Goal: Transaction & Acquisition: Book appointment/travel/reservation

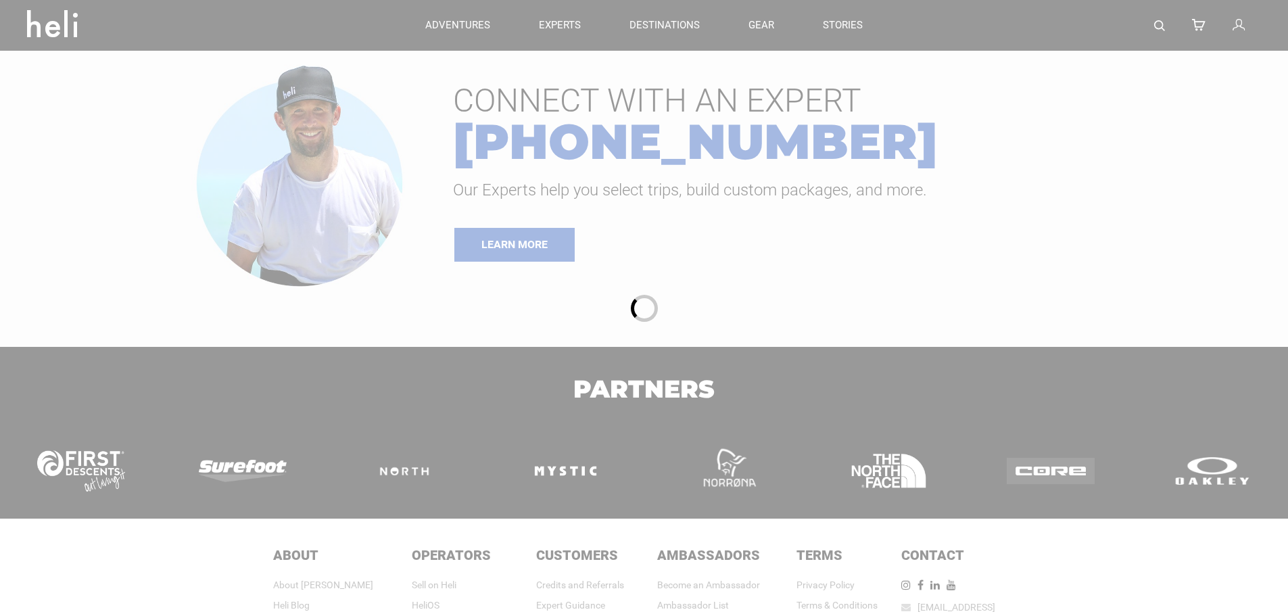
type input "Heli Skiing"
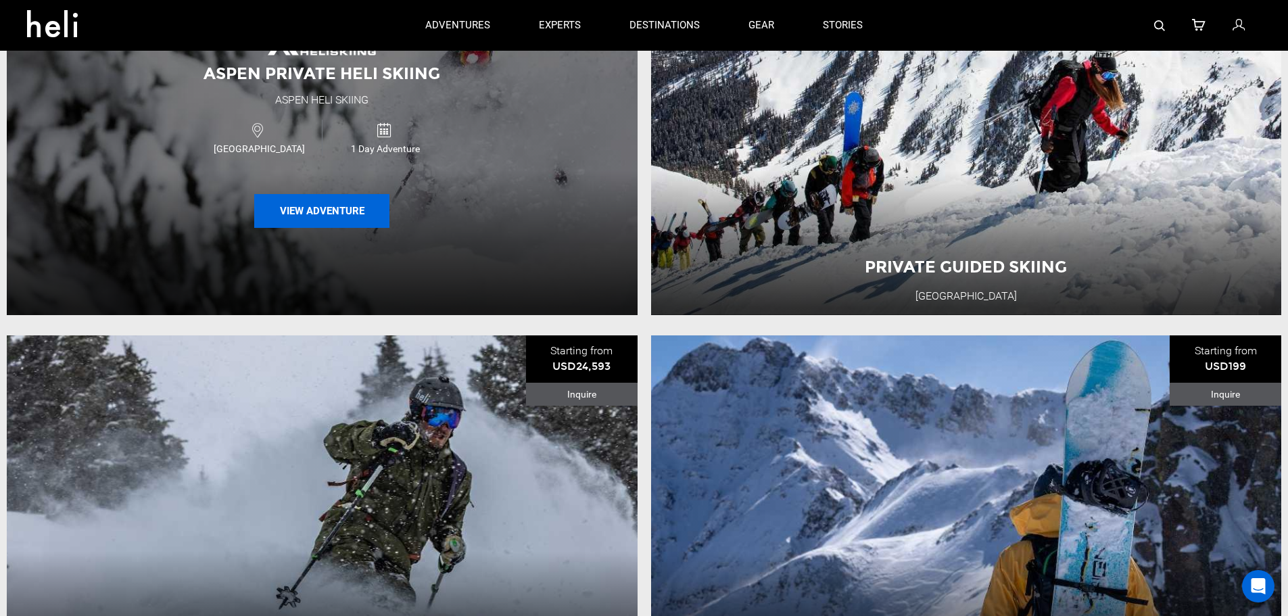
scroll to position [90, 0]
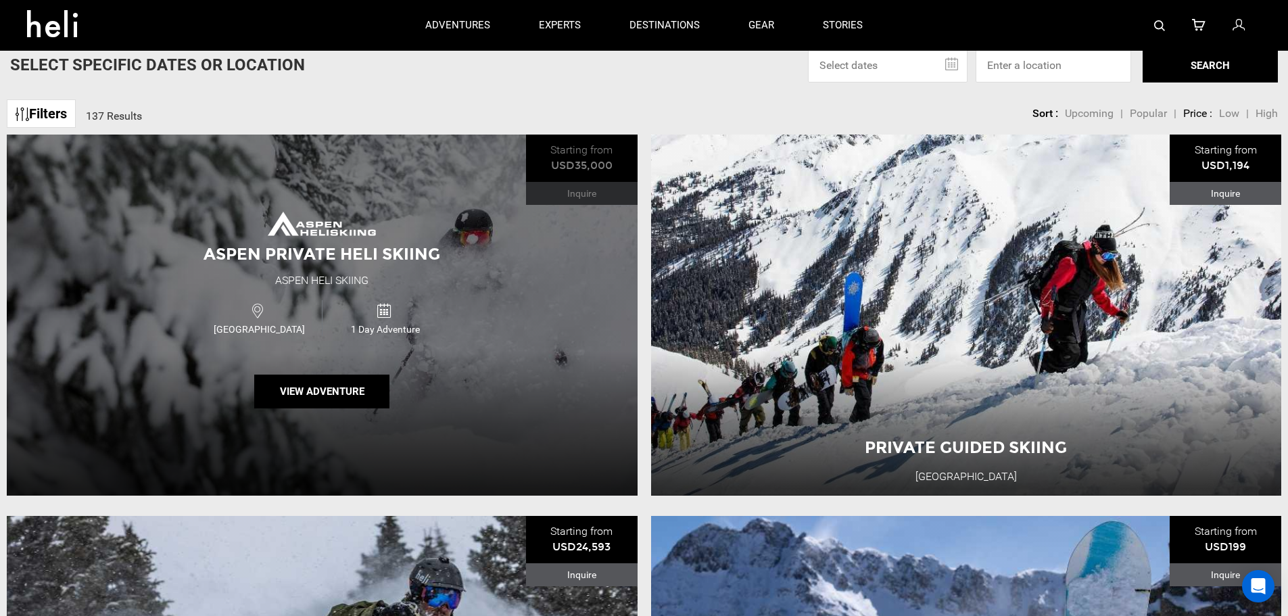
click at [499, 331] on div "USA 1 Day Adventure" at bounding box center [322, 317] width 378 height 45
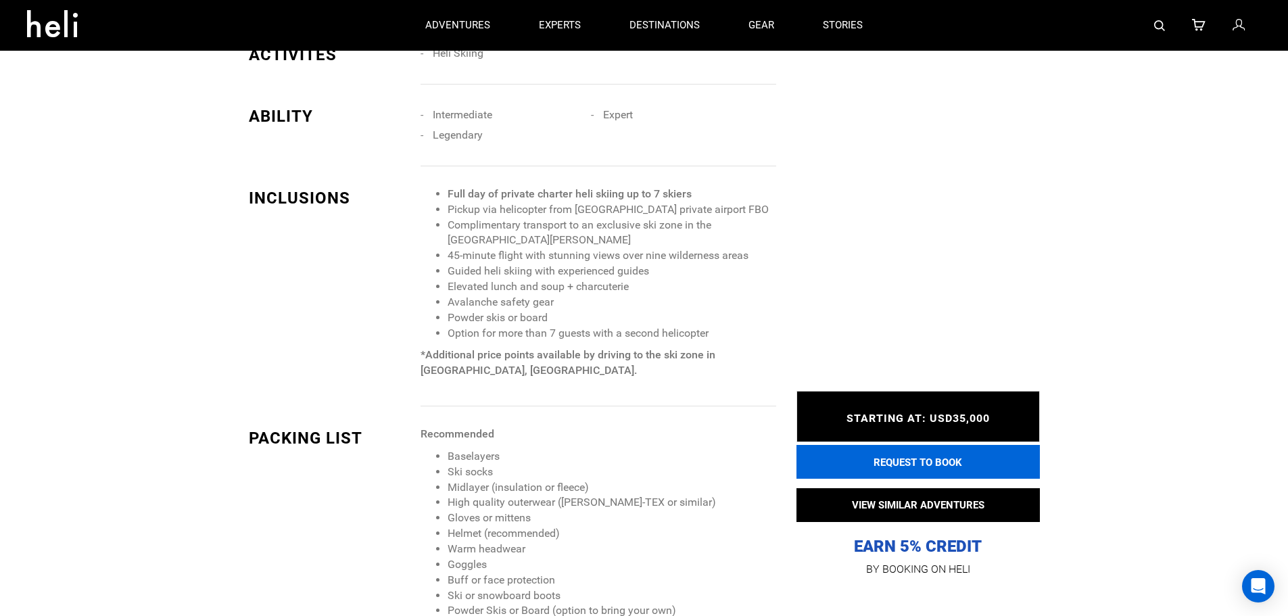
scroll to position [902, 0]
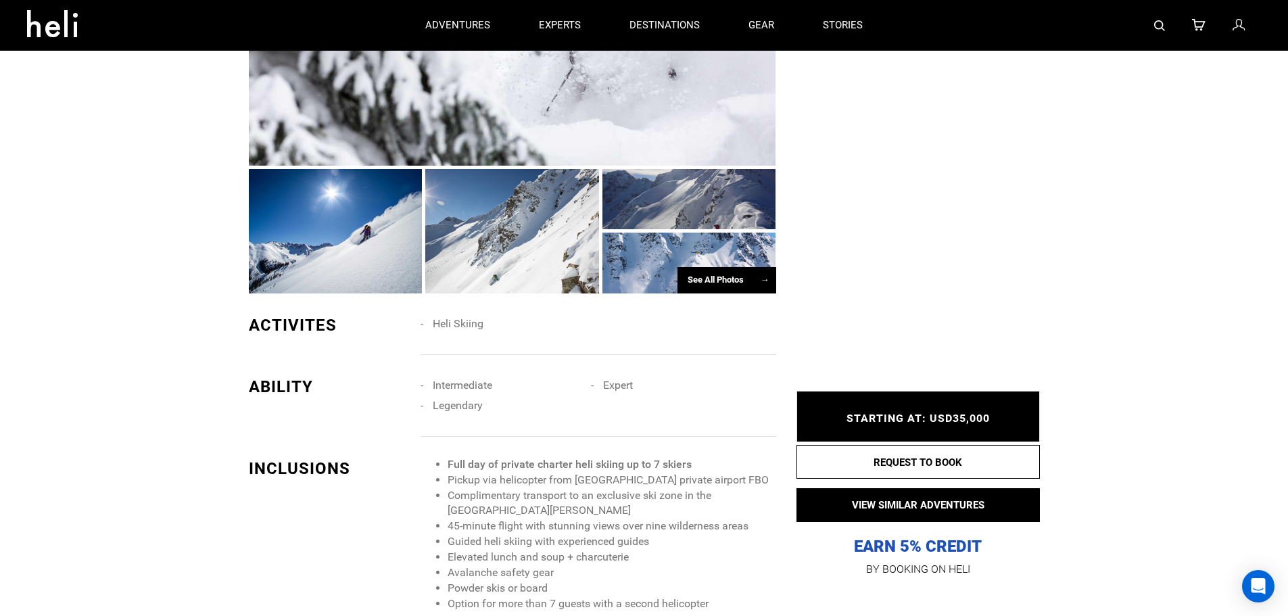
click at [932, 420] on span "STARTING AT: USD35,000" at bounding box center [917, 418] width 143 height 13
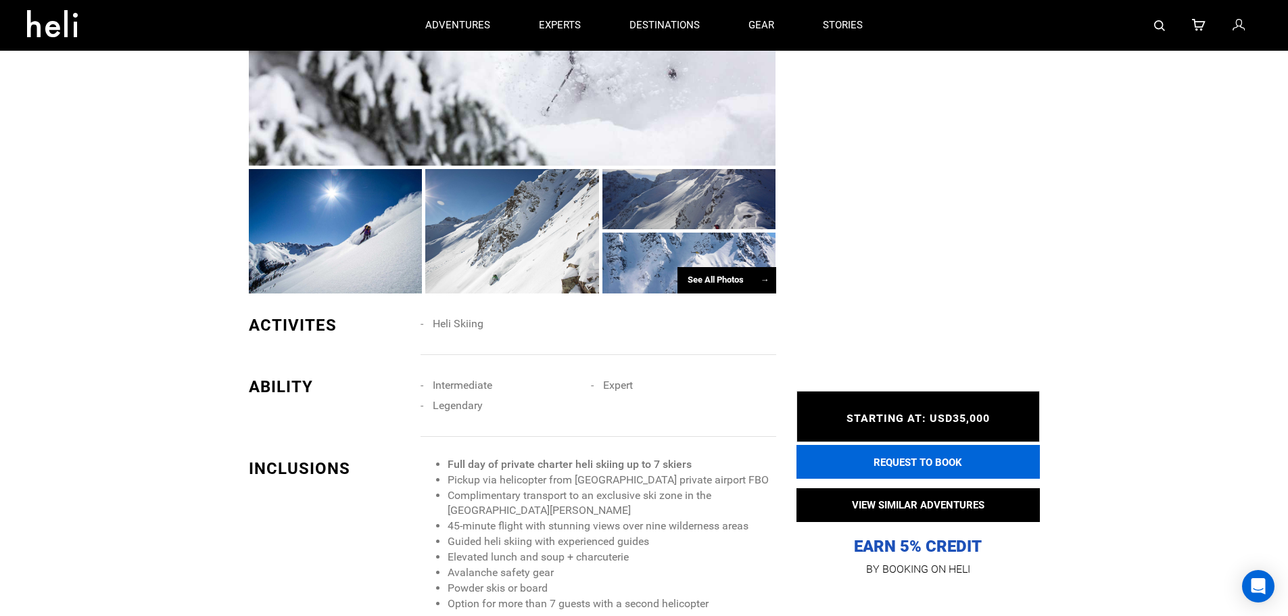
click at [914, 460] on button "REQUEST TO BOOK" at bounding box center [917, 462] width 243 height 34
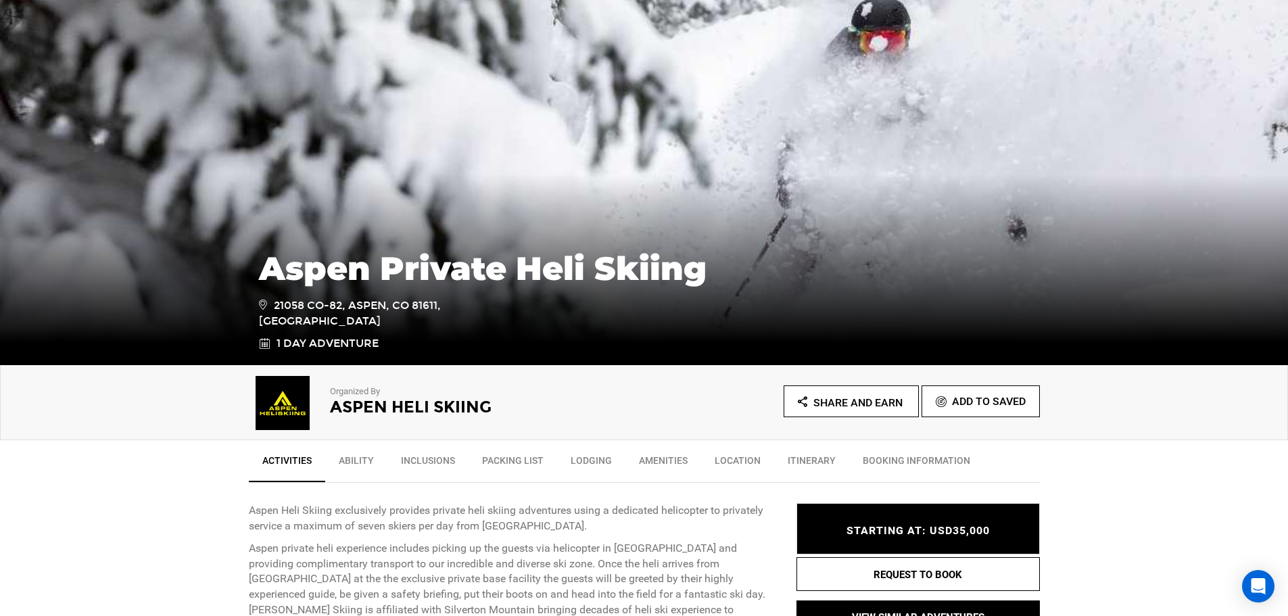
scroll to position [180, 0]
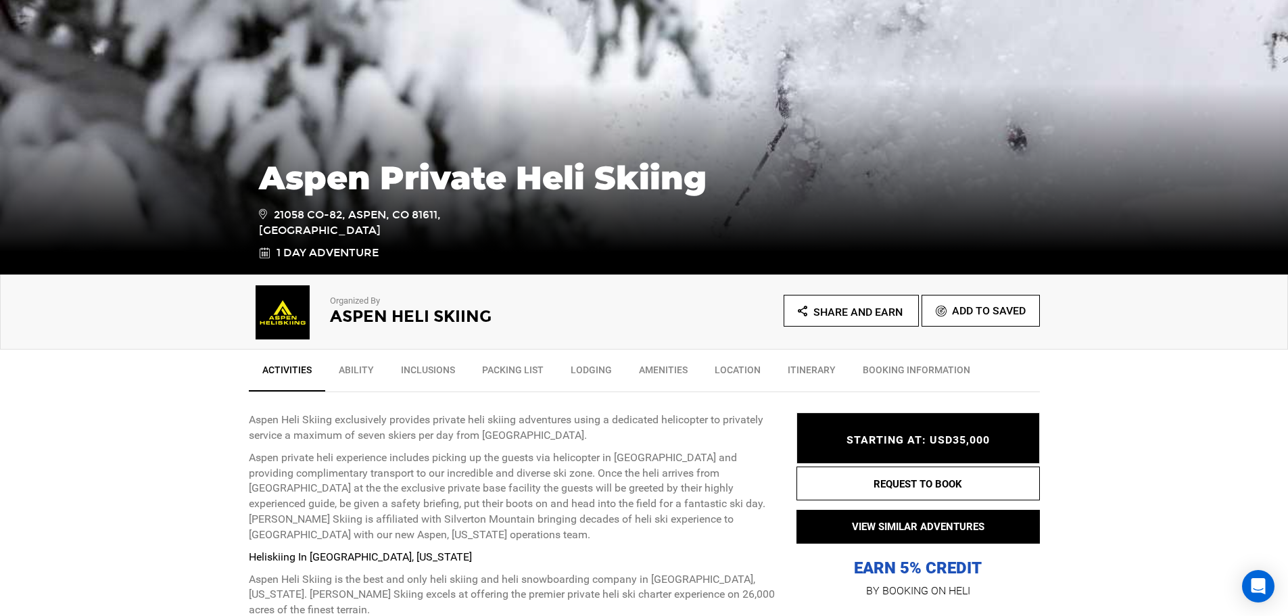
click at [941, 368] on link "BOOKING INFORMATION" at bounding box center [916, 373] width 134 height 34
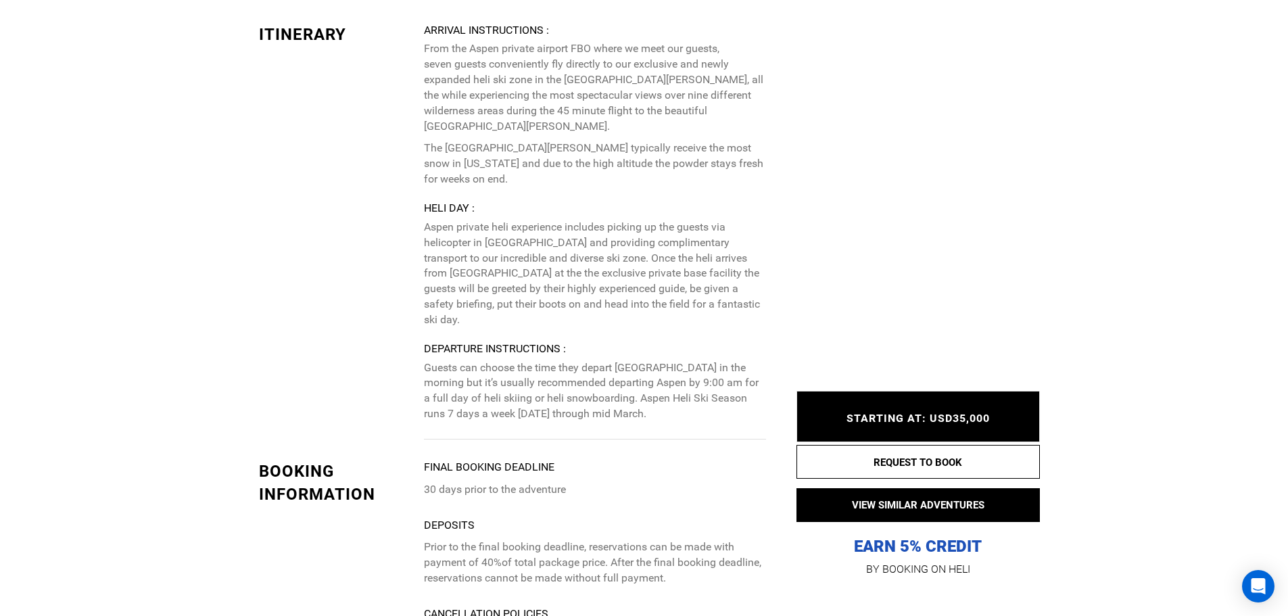
scroll to position [2818, 0]
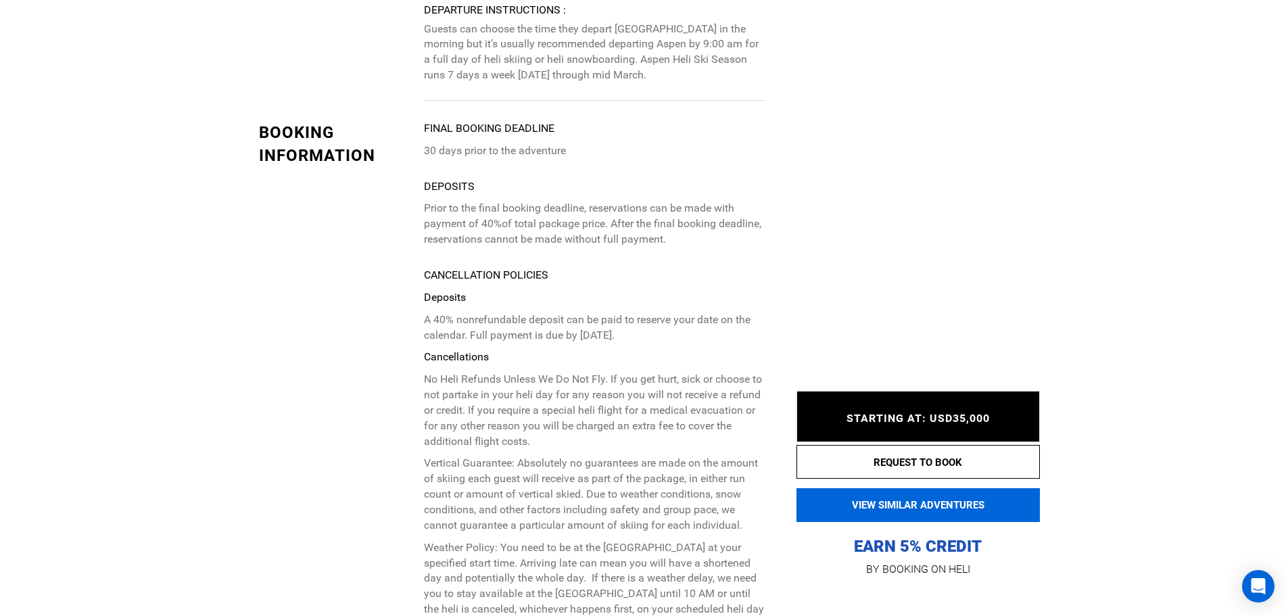
click at [930, 506] on button "VIEW SIMILAR ADVENTURES" at bounding box center [917, 505] width 243 height 34
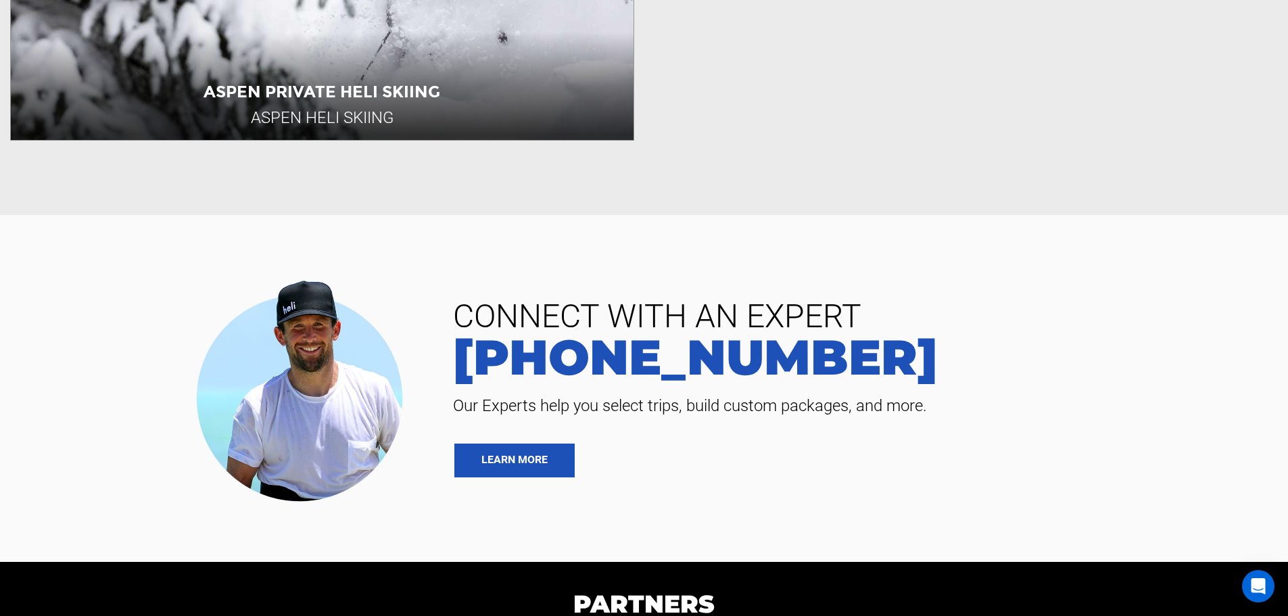
scroll to position [935, 0]
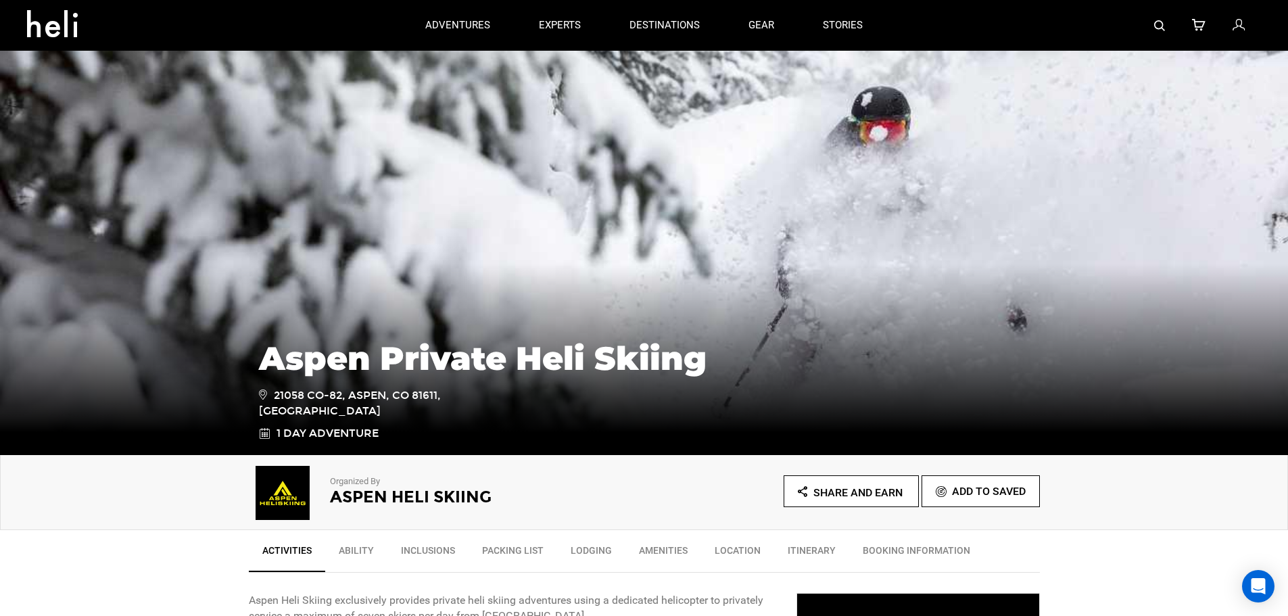
type input "Heli Skiing"
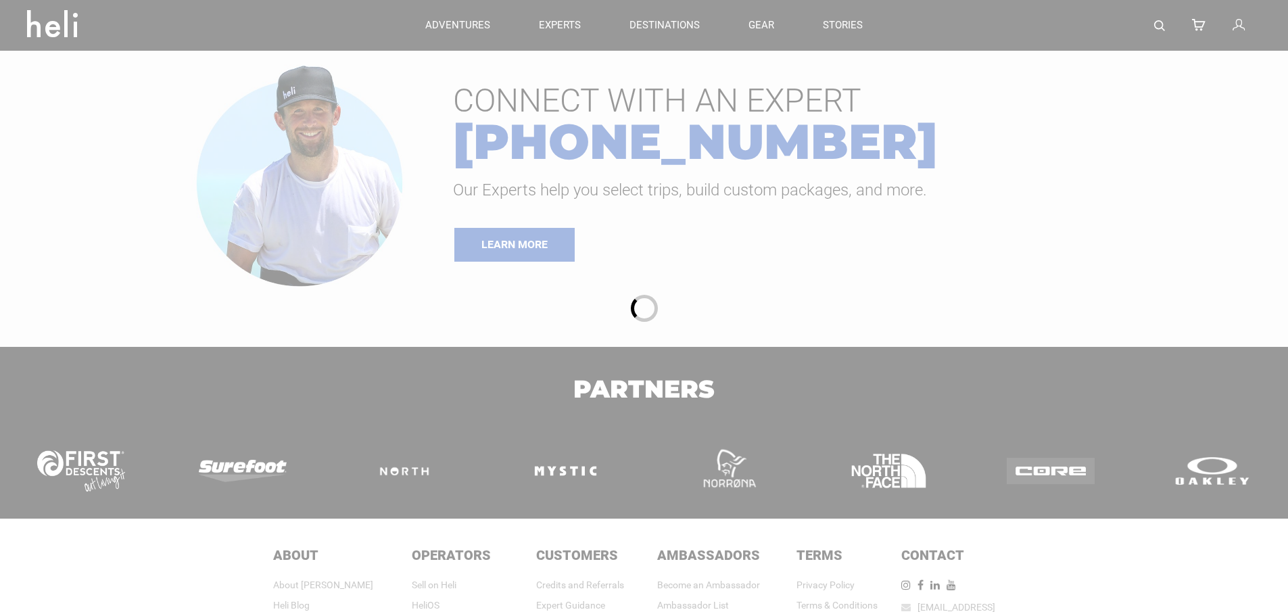
type input "Heli Skiing"
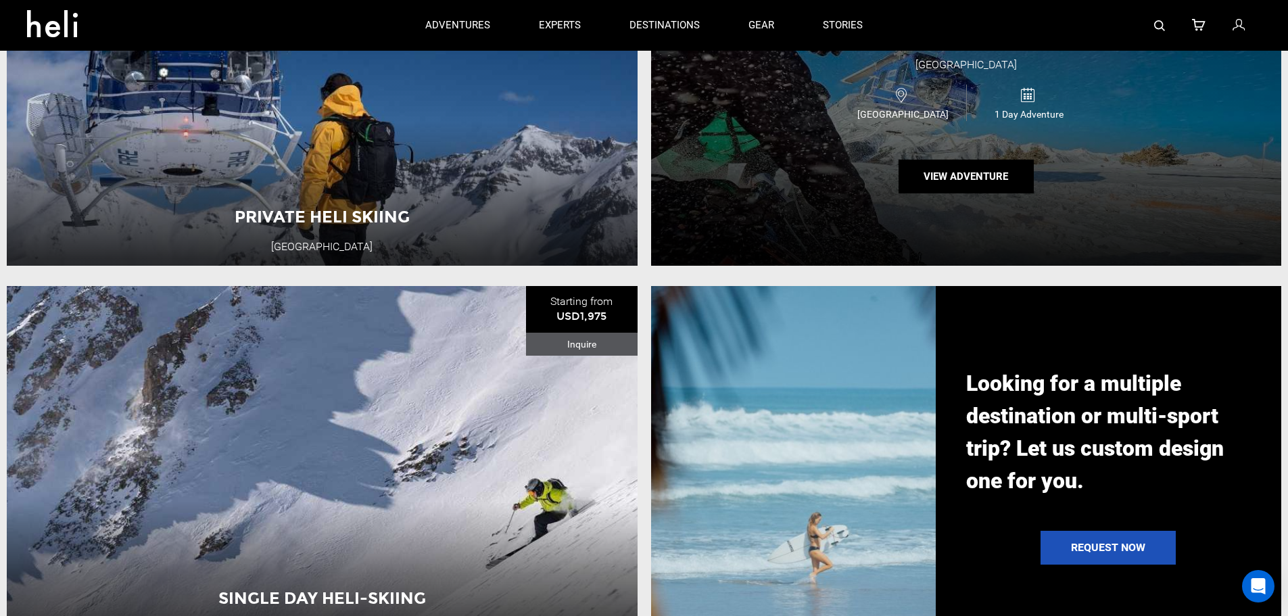
scroll to position [991, 0]
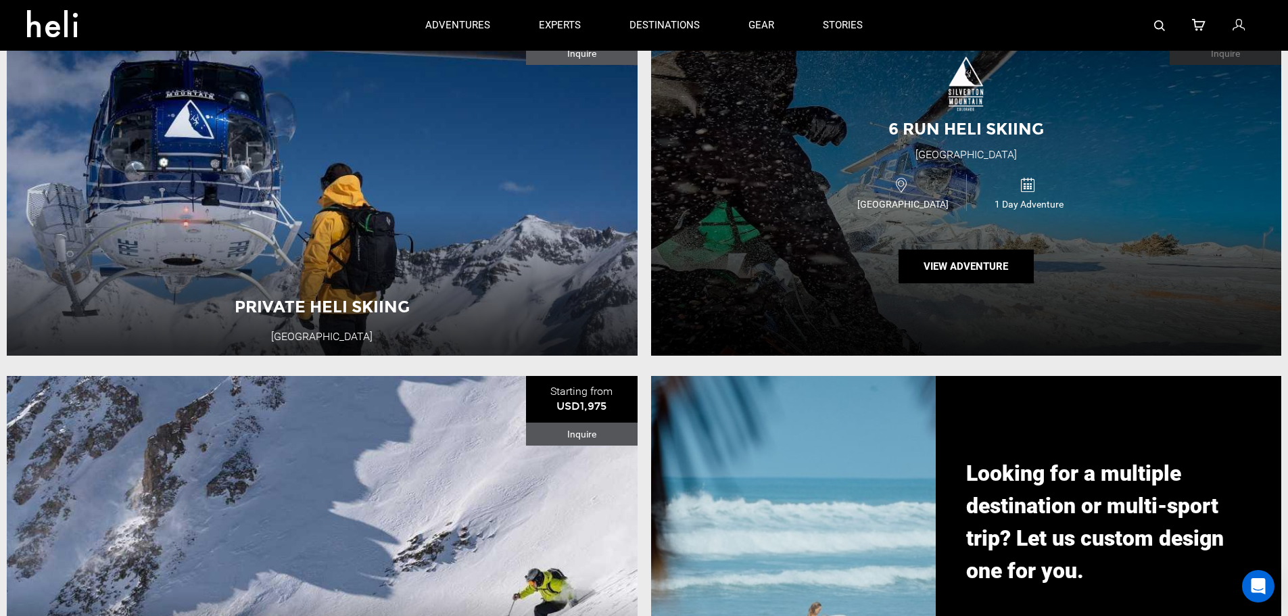
click at [1129, 215] on div "USA 1 Day Adventure" at bounding box center [966, 192] width 378 height 45
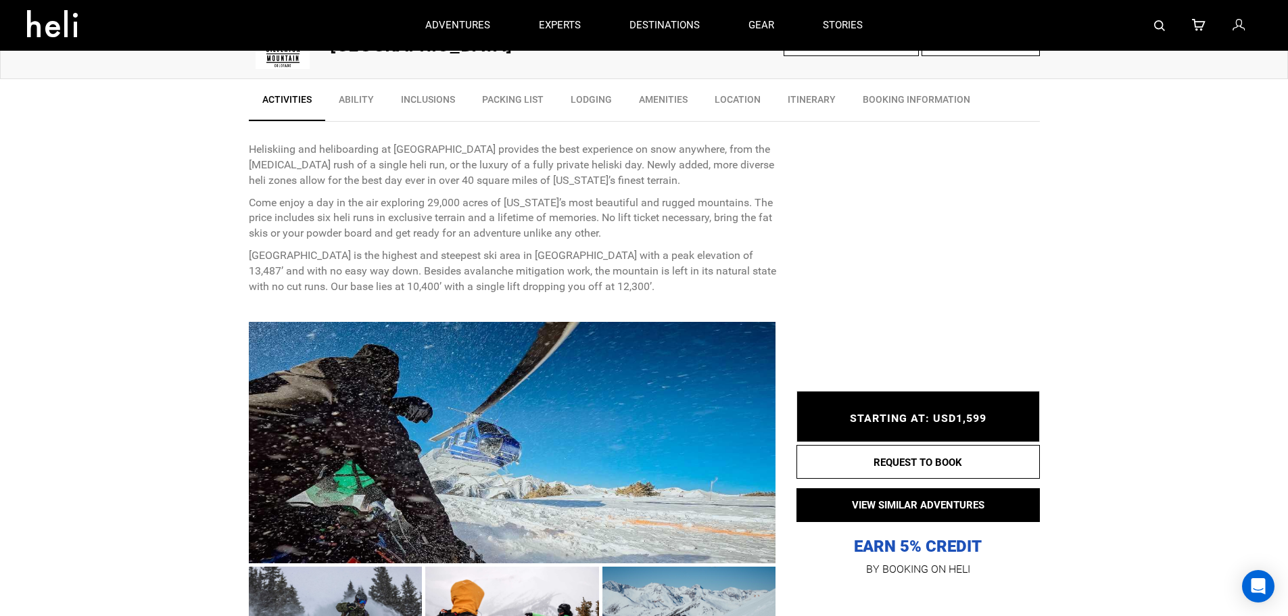
scroll to position [270, 0]
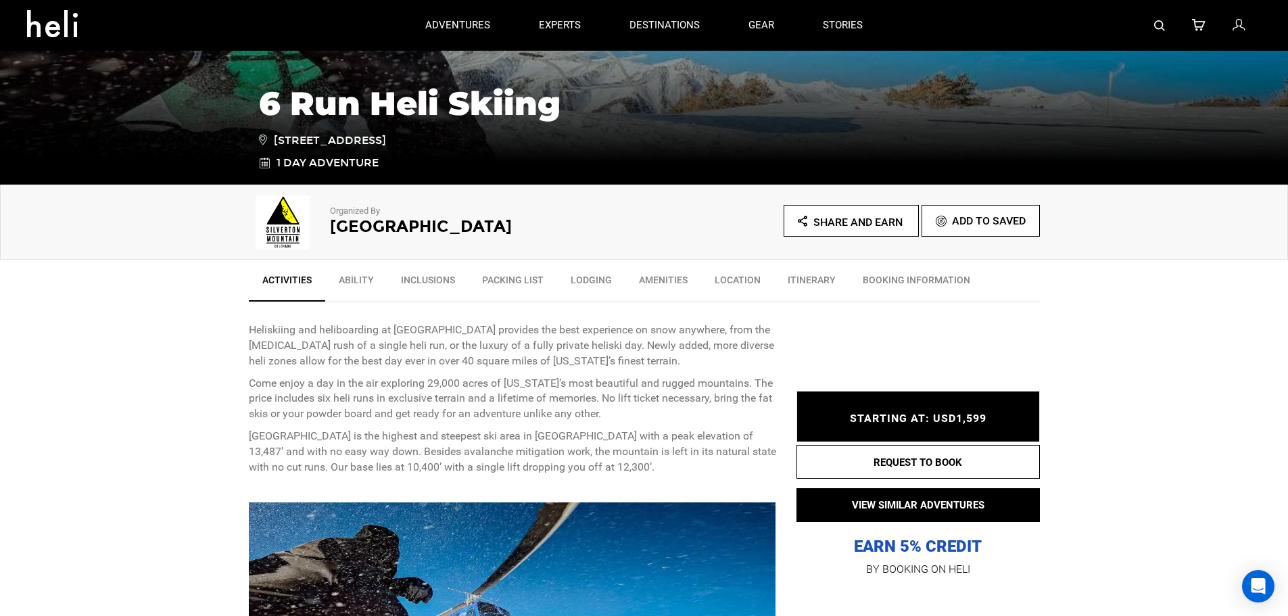
click at [420, 281] on link "Inclusions" at bounding box center [427, 283] width 81 height 34
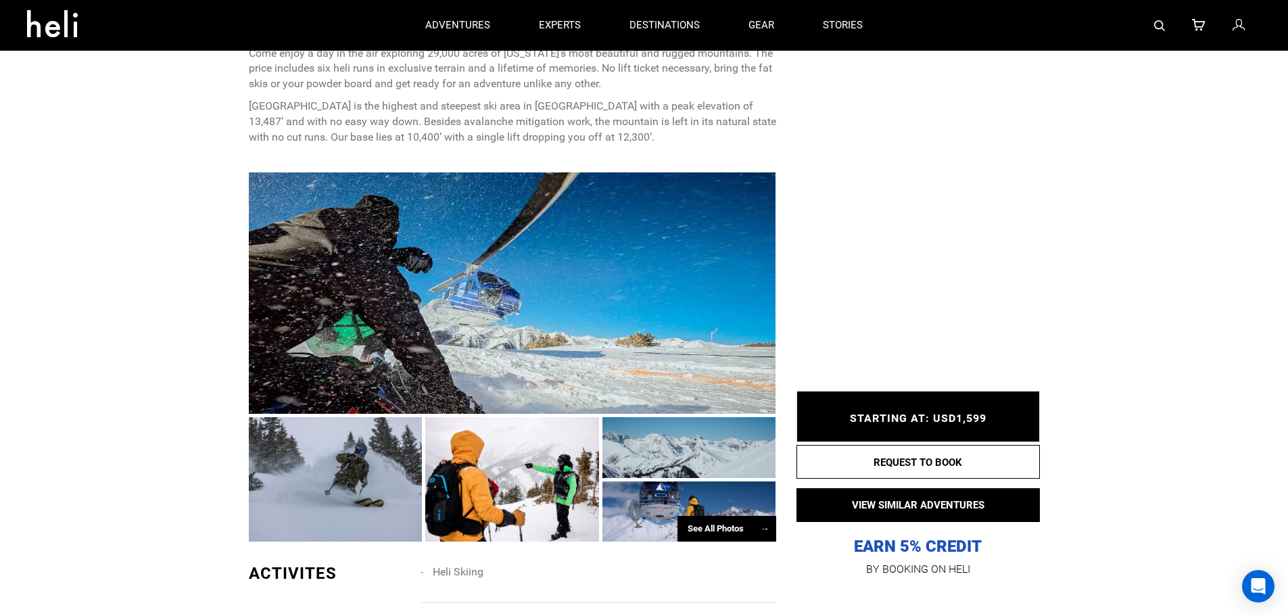
scroll to position [149, 0]
